Goal: Check status

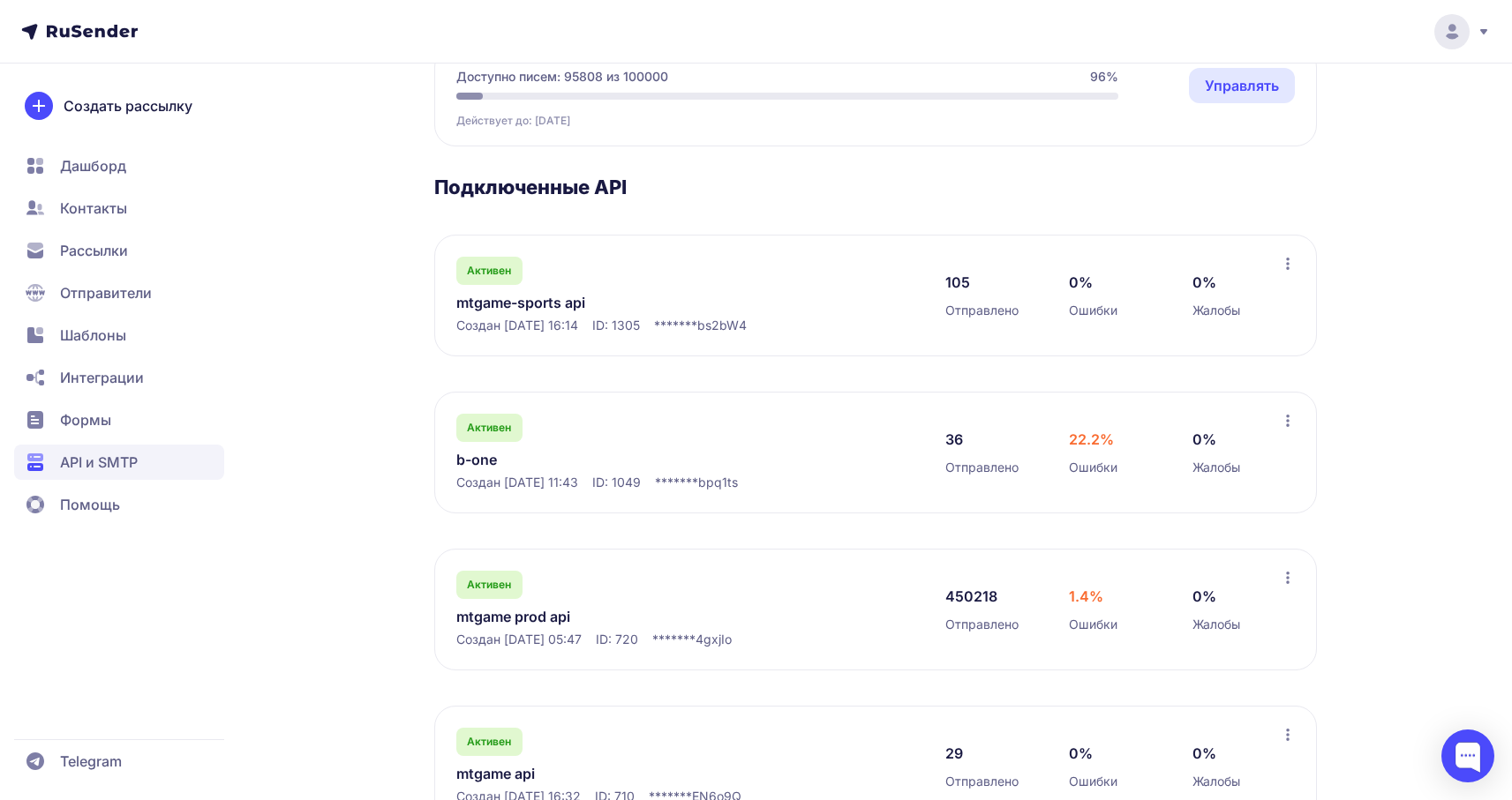
scroll to position [263, 0]
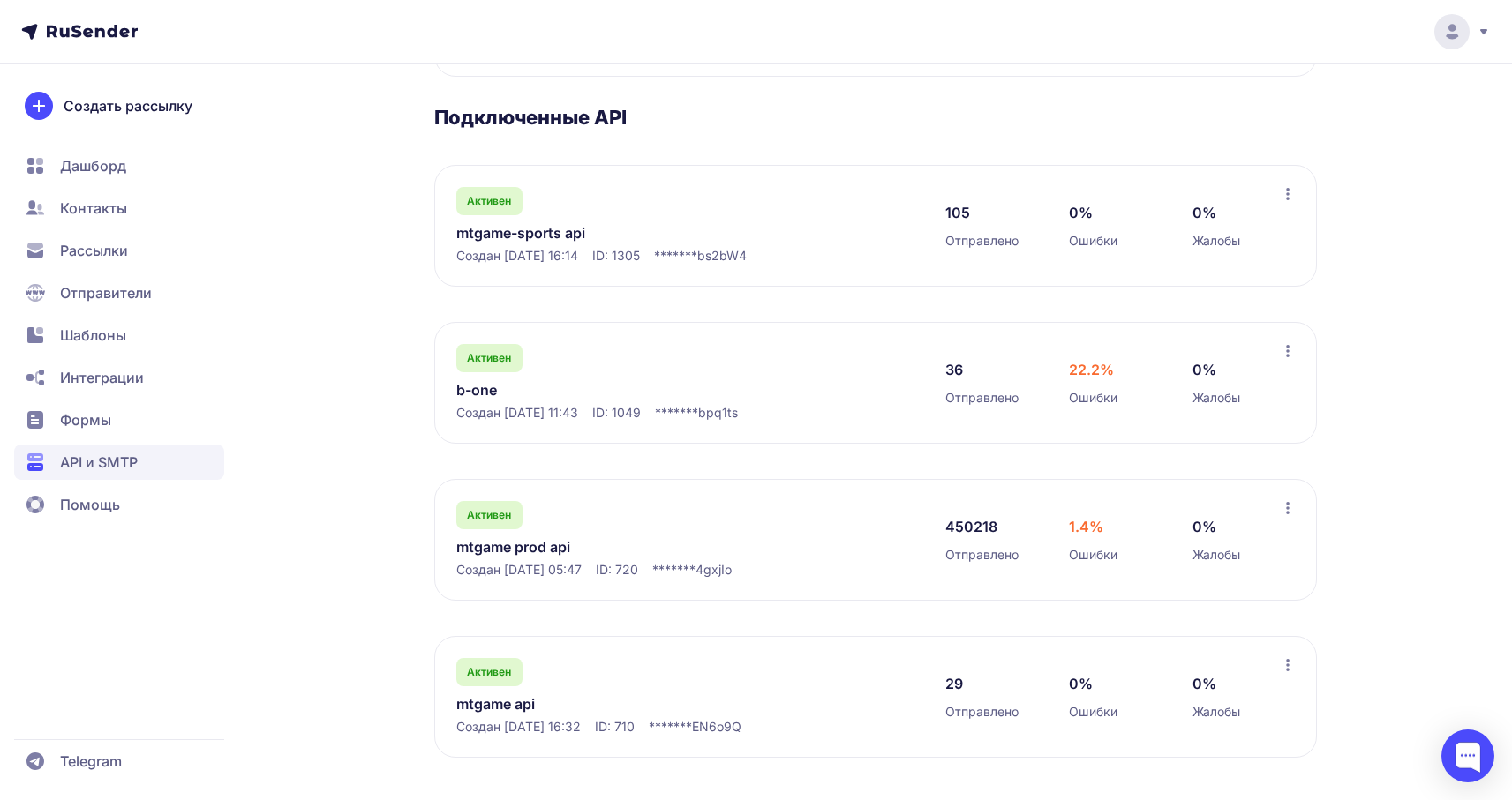
click at [538, 538] on link "mtgame prod api" at bounding box center [637, 547] width 362 height 21
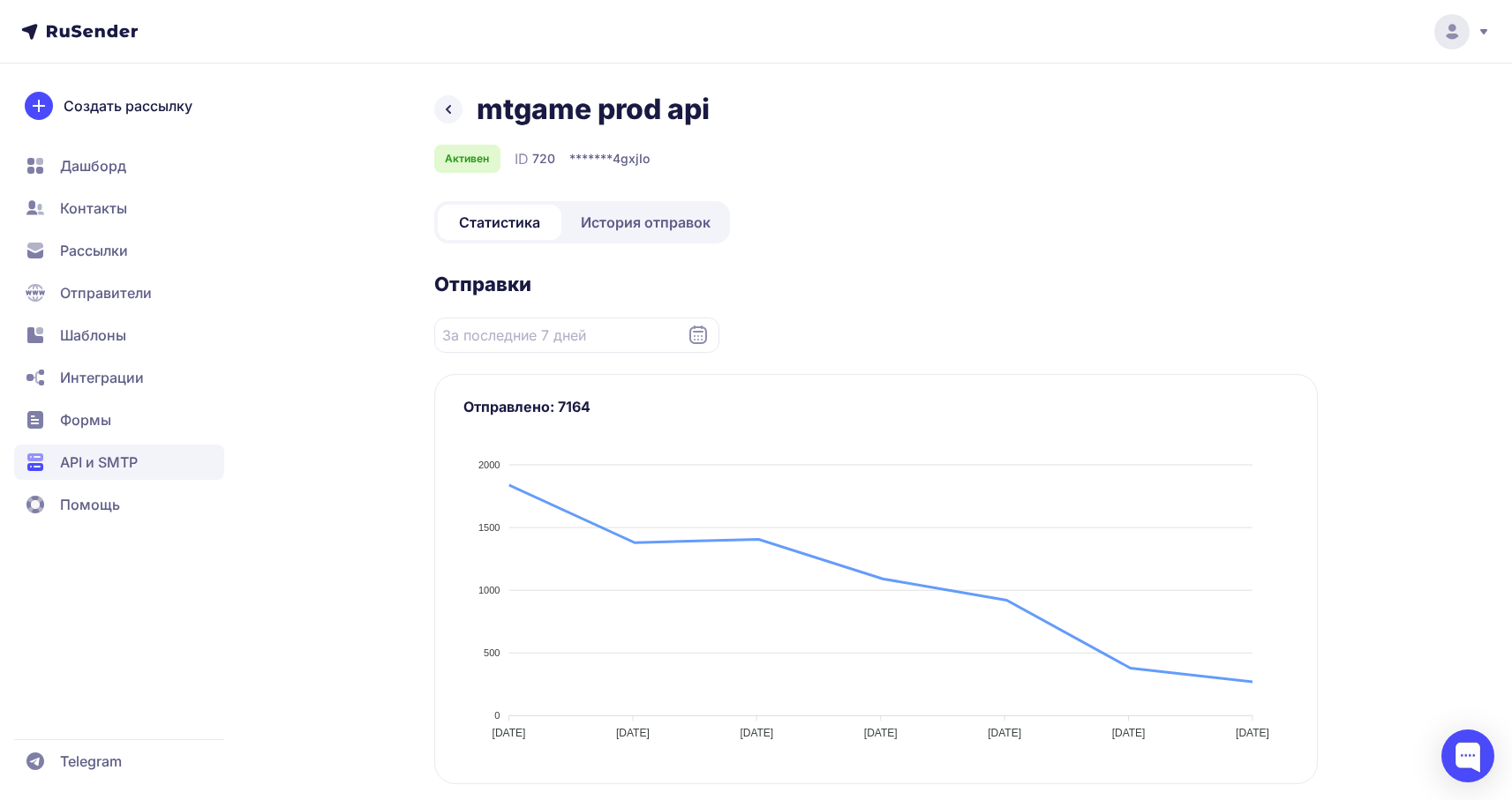
click at [620, 230] on span "История отправок" at bounding box center [645, 223] width 130 height 21
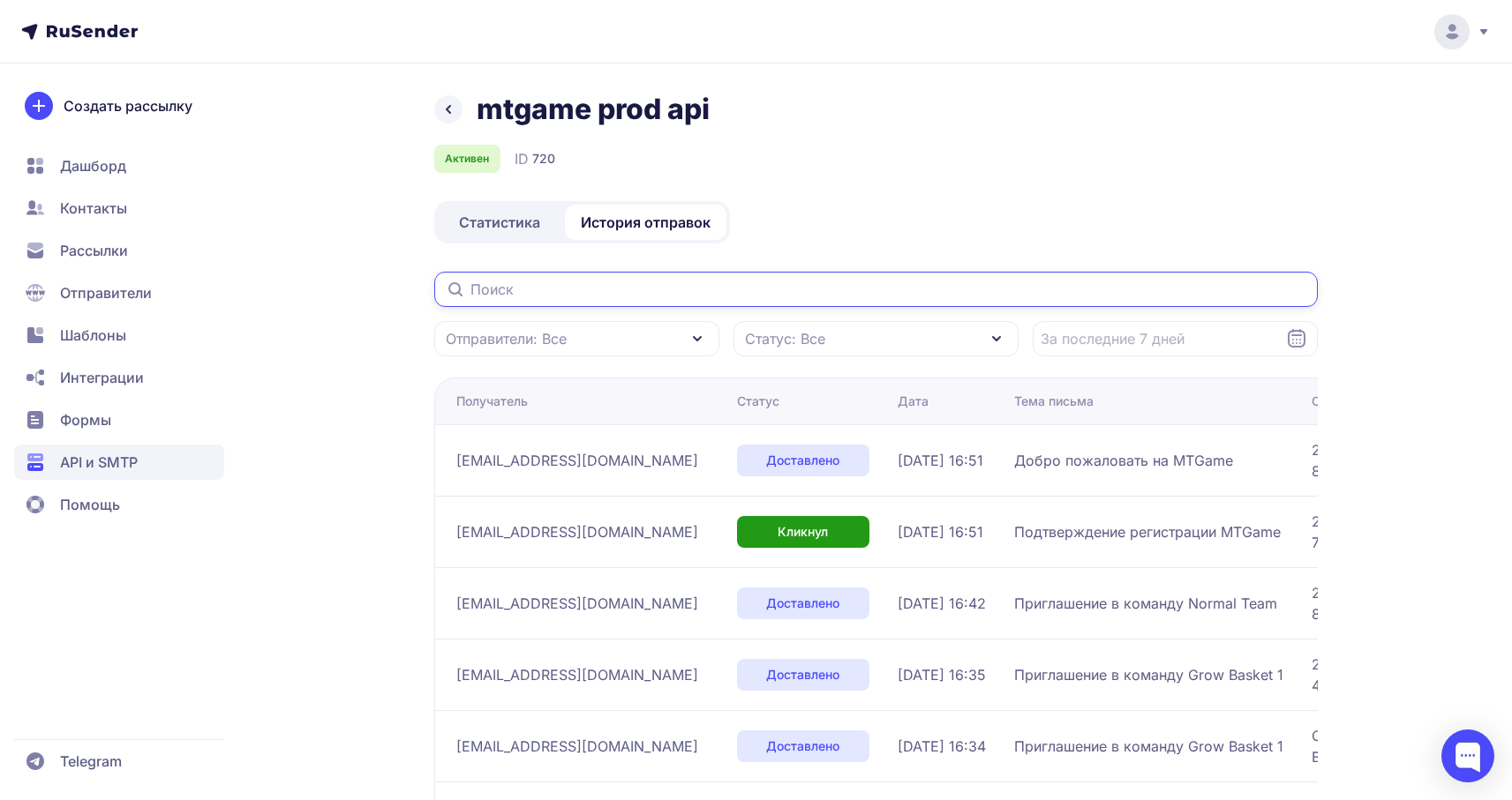
click at [719, 291] on input "text" at bounding box center [875, 289] width 883 height 35
paste input "[EMAIL_ADDRESS][DOMAIN_NAME]"
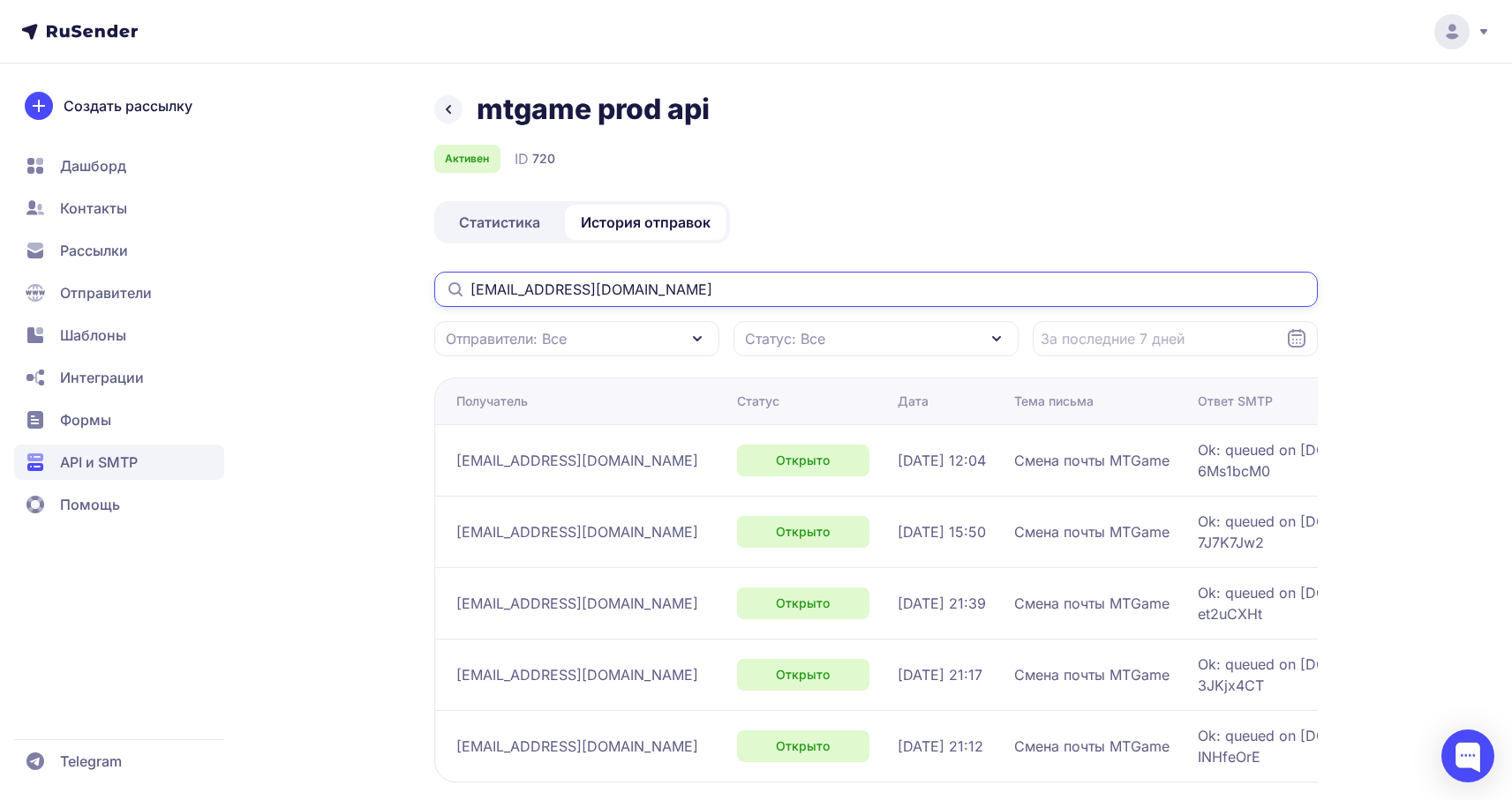
paste input "vitya_h@mail"
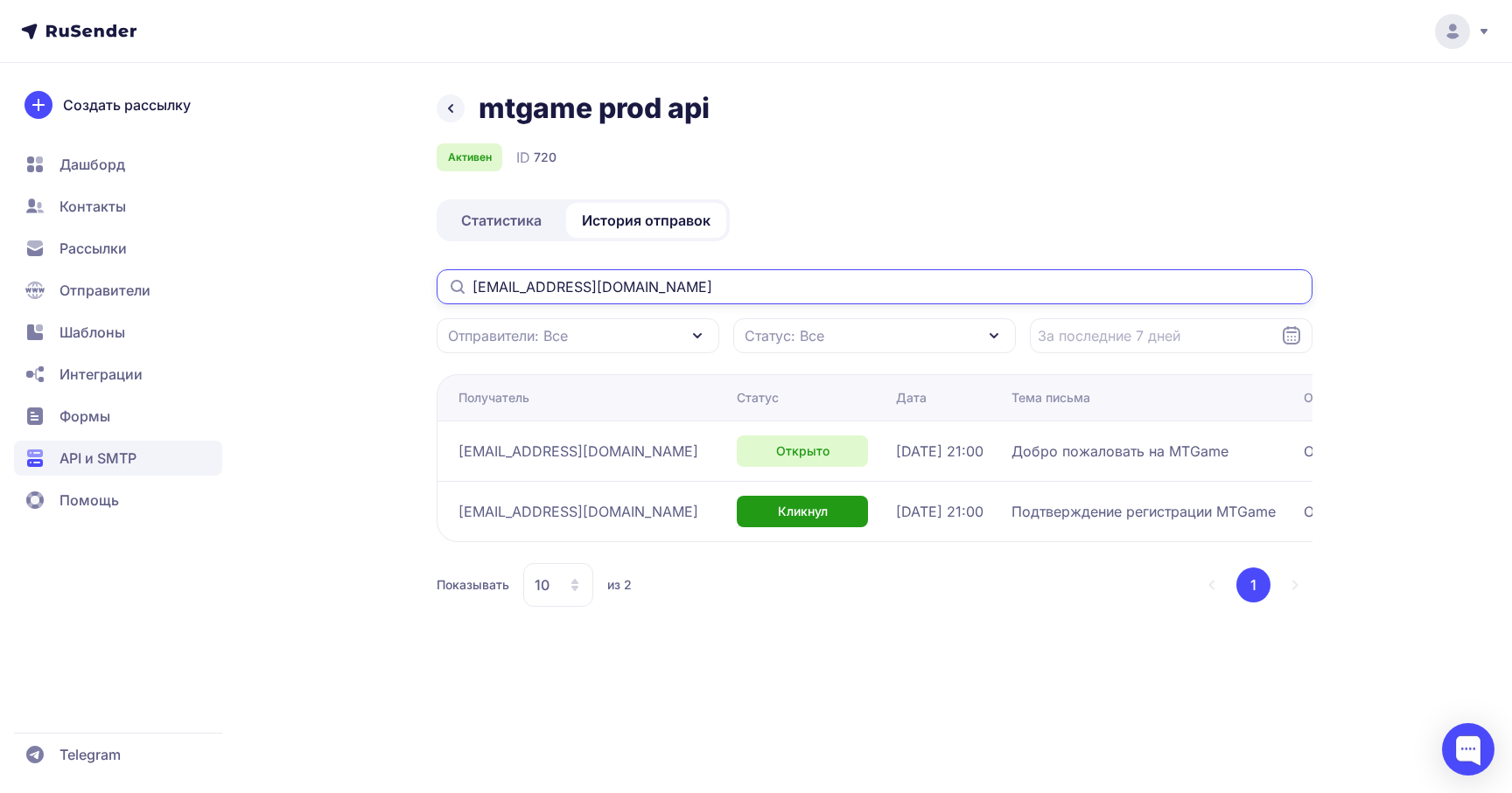
type input "[EMAIL_ADDRESS][DOMAIN_NAME]"
